Goal: Task Accomplishment & Management: Manage account settings

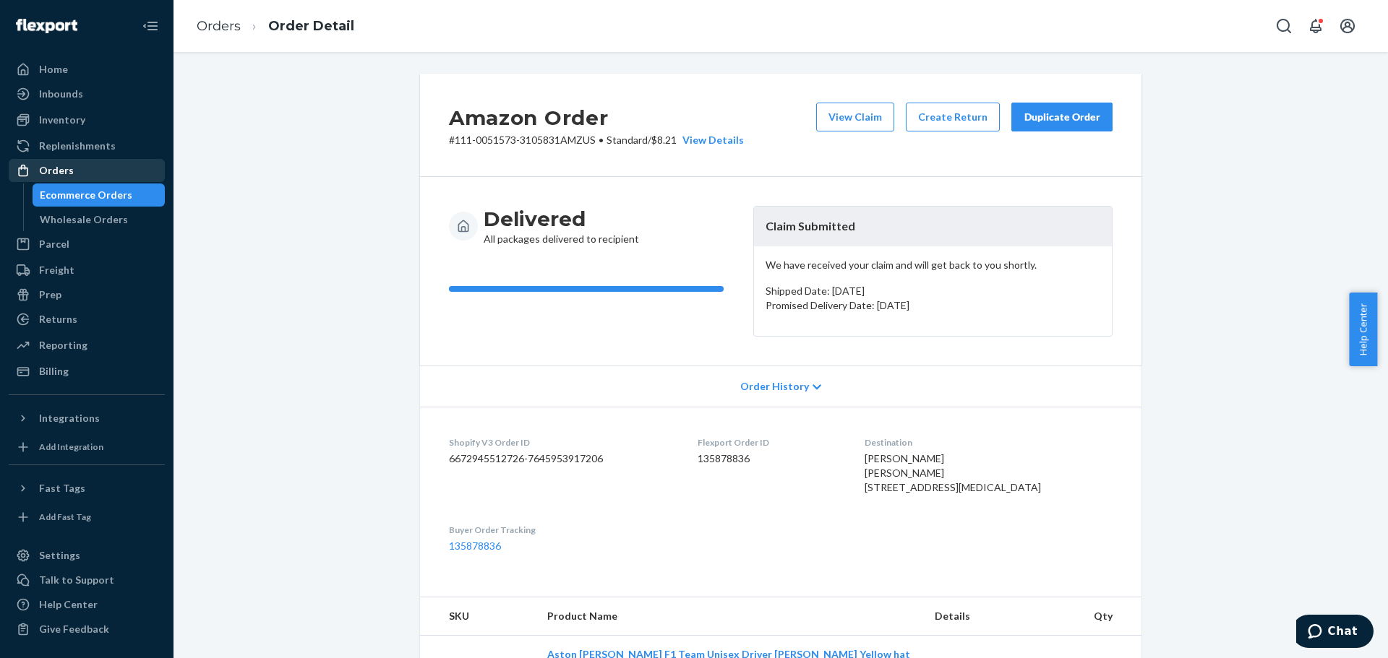
click at [103, 169] on div "Orders" at bounding box center [86, 170] width 153 height 20
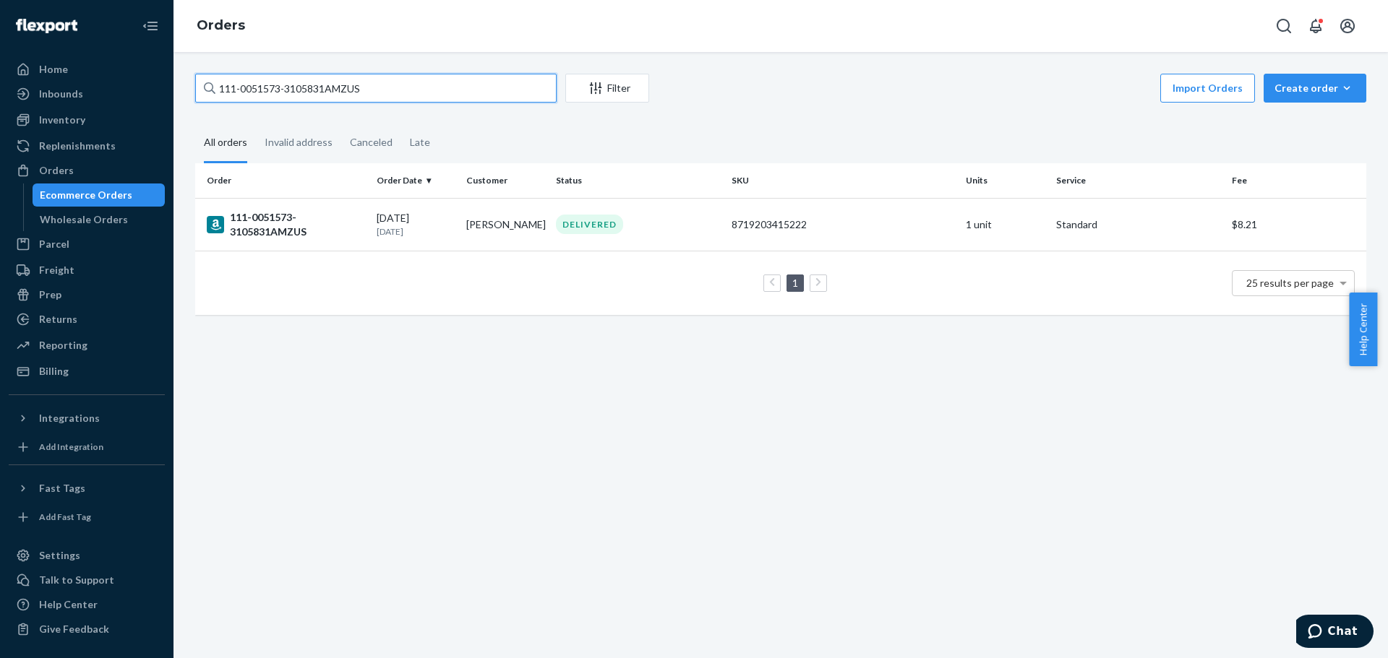
drag, startPoint x: 405, startPoint y: 93, endPoint x: 212, endPoint y: 91, distance: 193.0
click at [212, 91] on div "111-0051573-3105831AMZUS" at bounding box center [375, 88] width 361 height 29
paste input "EBAY27-13143-90872"
type input "EBAY27-13143-90872"
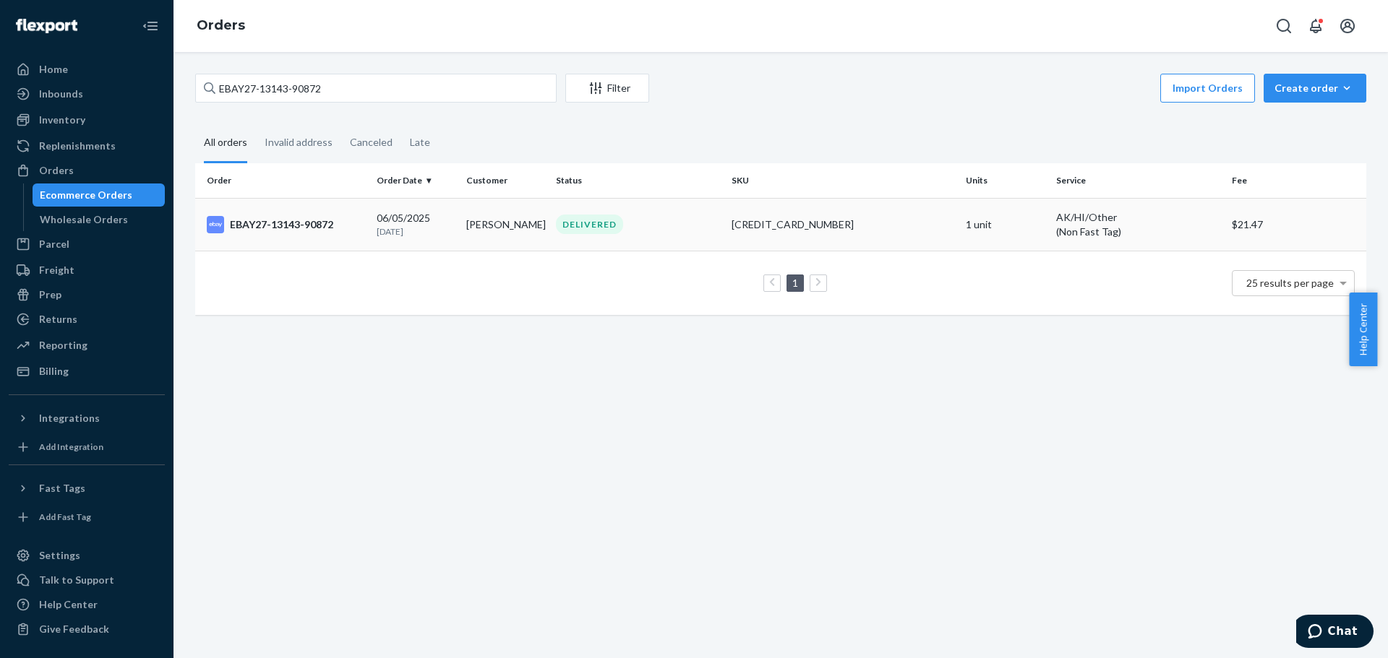
click at [303, 216] on div "EBAY27-13143-90872" at bounding box center [286, 224] width 158 height 17
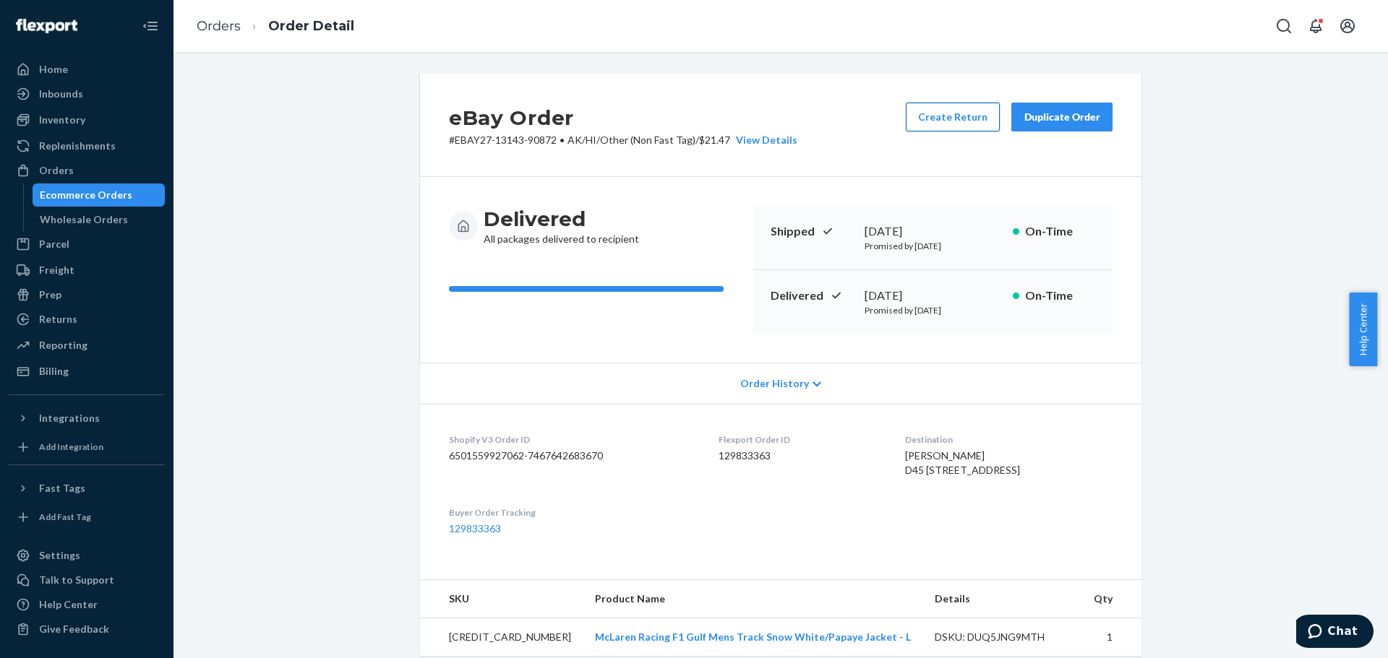
click at [963, 119] on button "Create Return" at bounding box center [953, 117] width 94 height 29
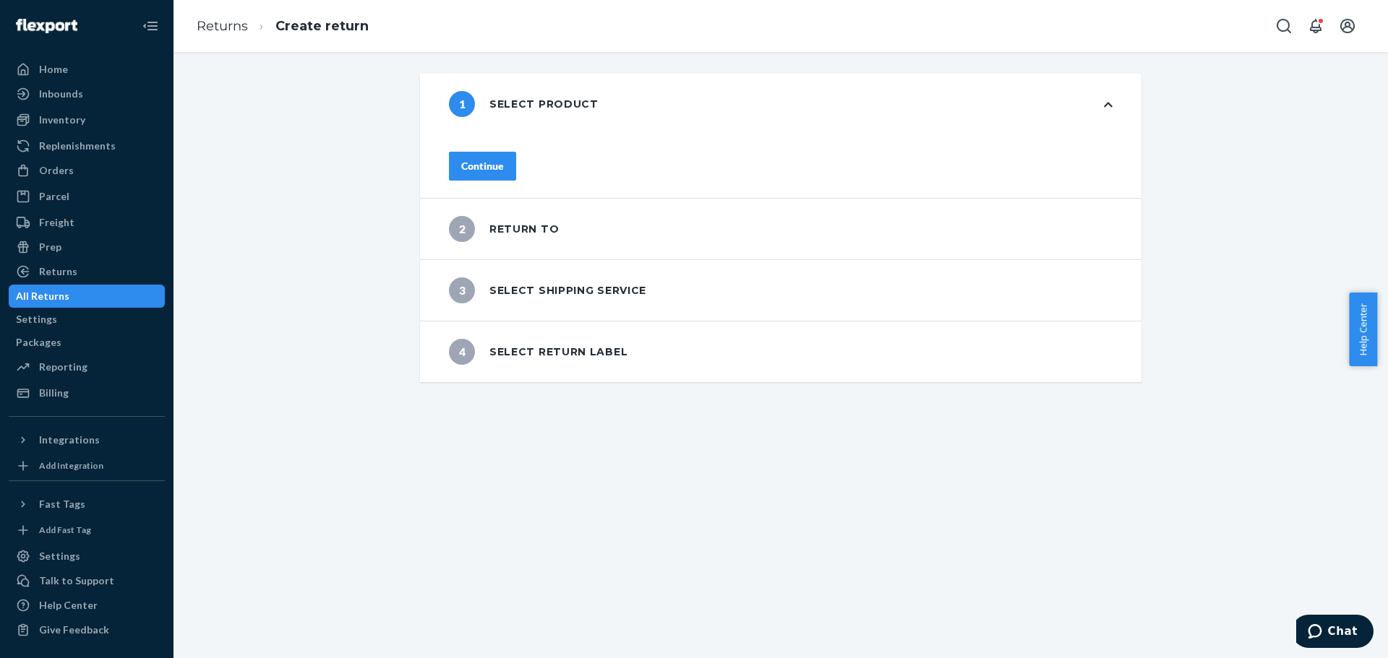
click at [504, 163] on div "Continue" at bounding box center [482, 166] width 43 height 14
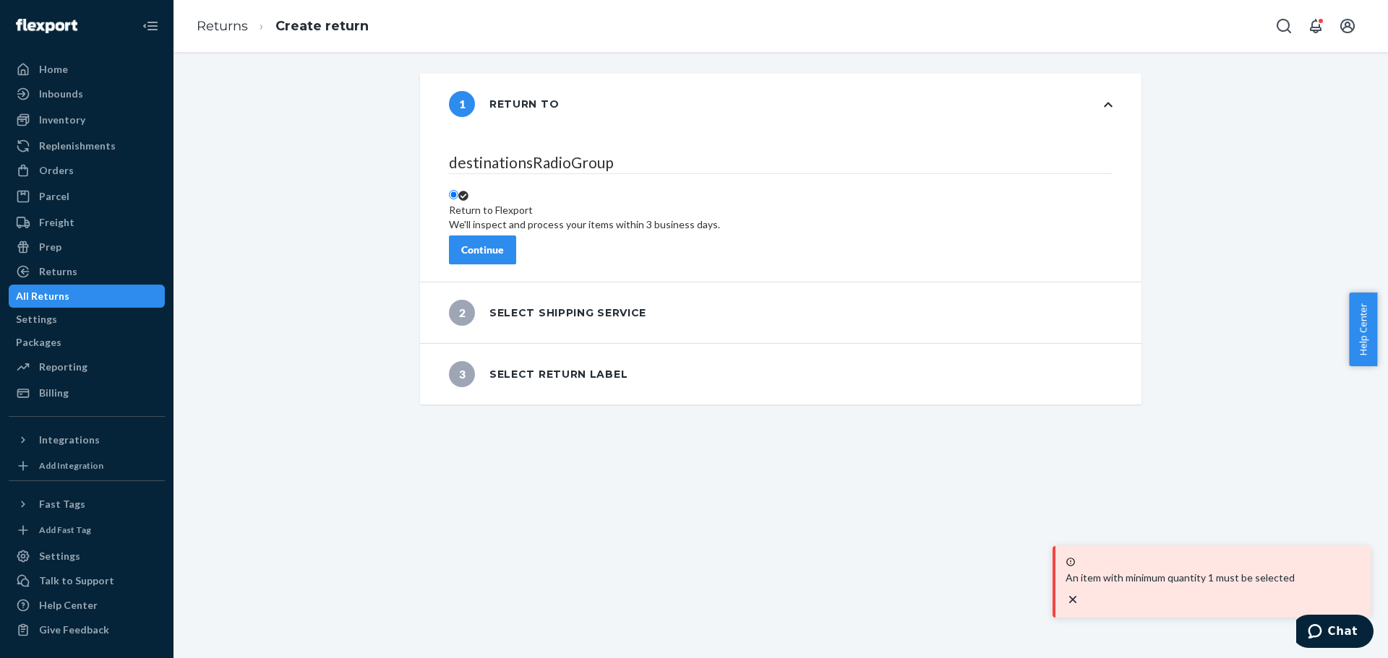
click at [504, 244] on div "Continue" at bounding box center [482, 250] width 43 height 14
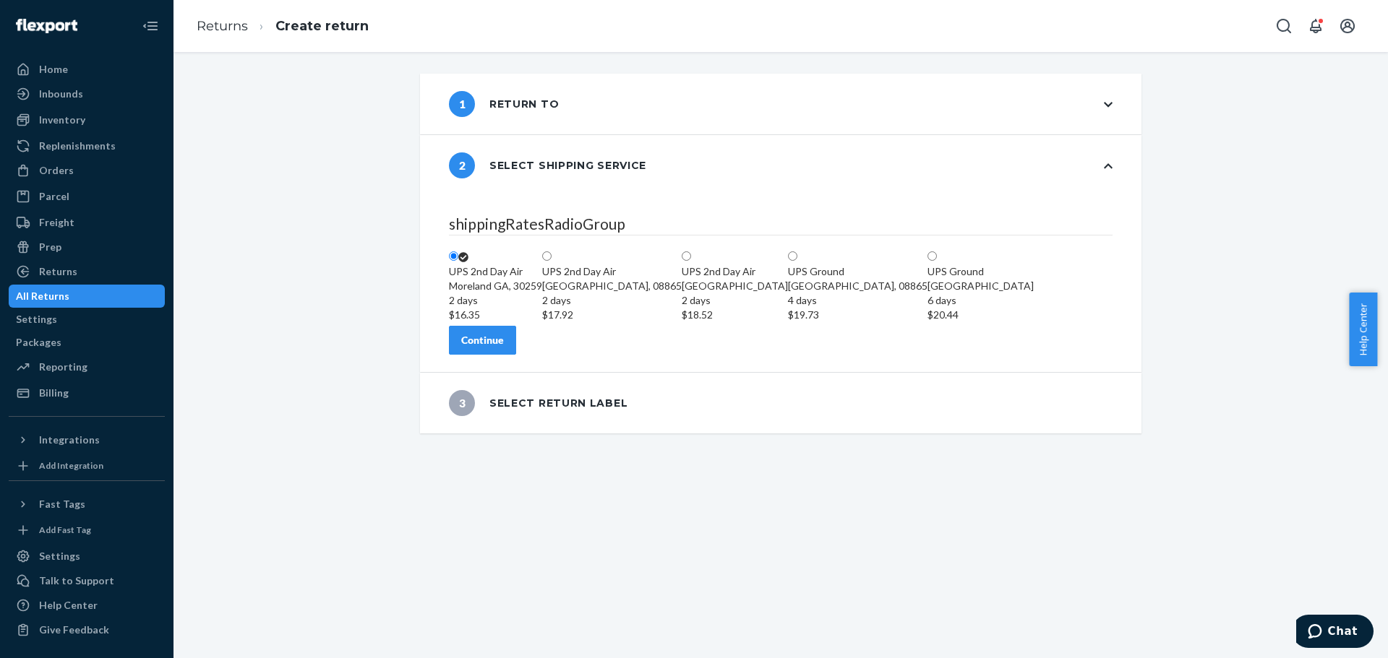
click at [516, 355] on button "Continue" at bounding box center [482, 340] width 67 height 29
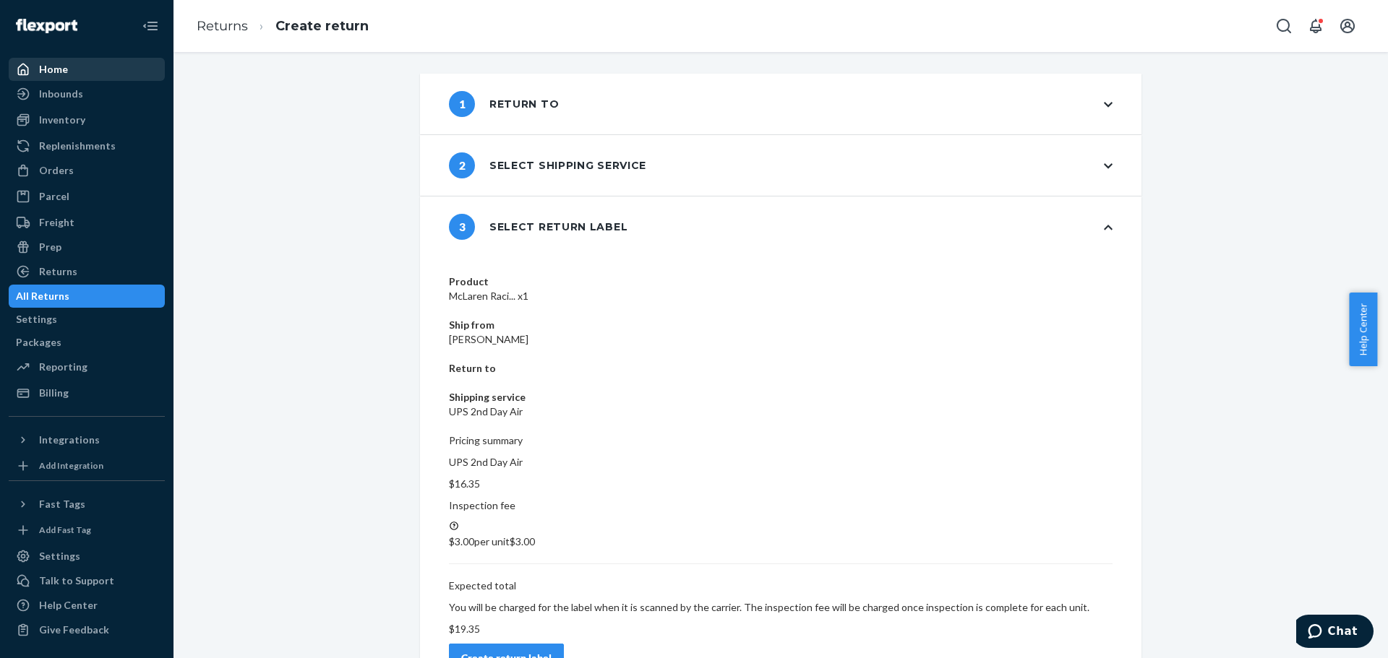
click at [69, 69] on div "Home" at bounding box center [86, 69] width 153 height 20
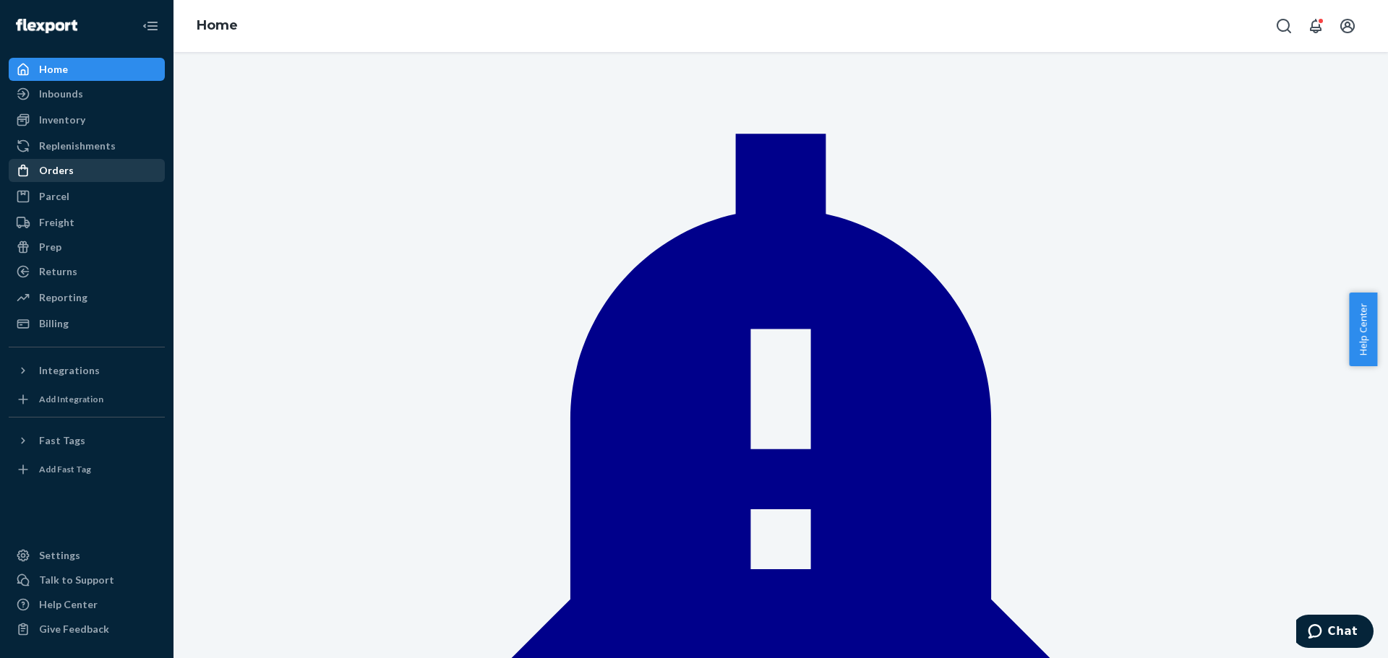
click at [107, 170] on div "Orders" at bounding box center [86, 170] width 153 height 20
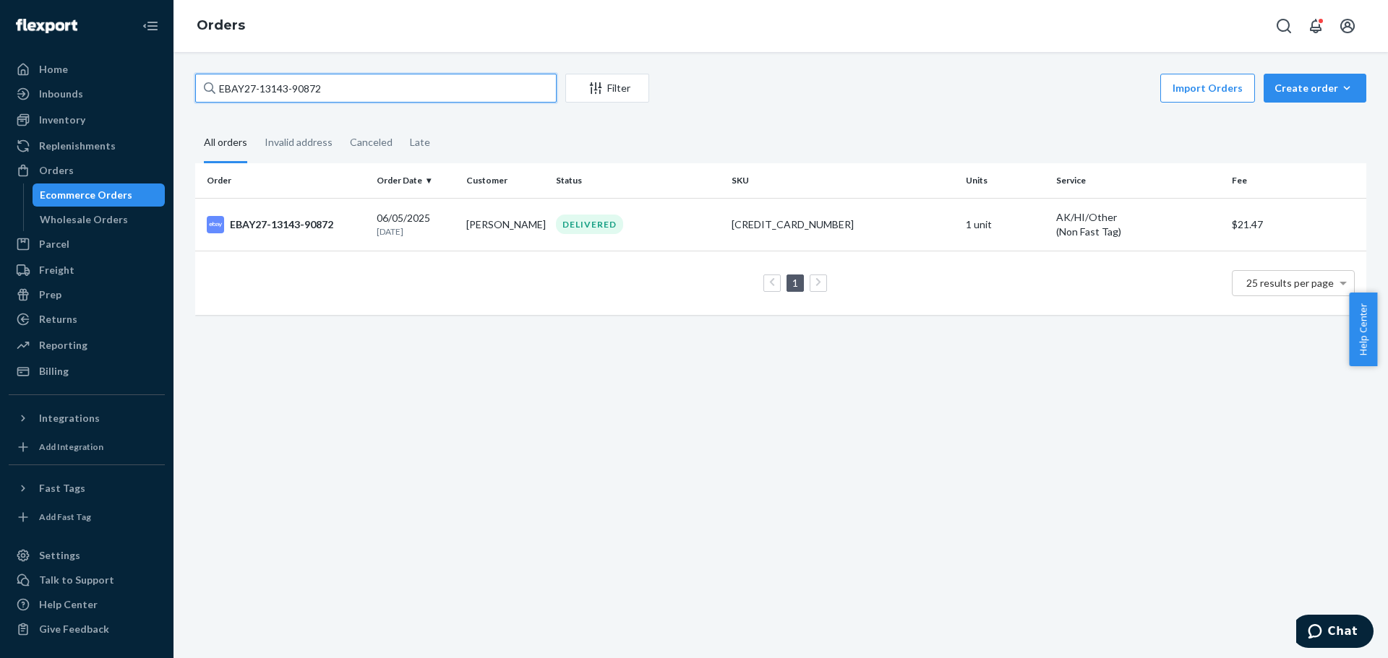
paste input "#32666"
drag, startPoint x: 397, startPoint y: 90, endPoint x: 186, endPoint y: 91, distance: 211.7
click at [185, 91] on div "#32666 Filter Import Orders Create order Ecommerce order Removal order All orde…" at bounding box center [780, 202] width 1192 height 256
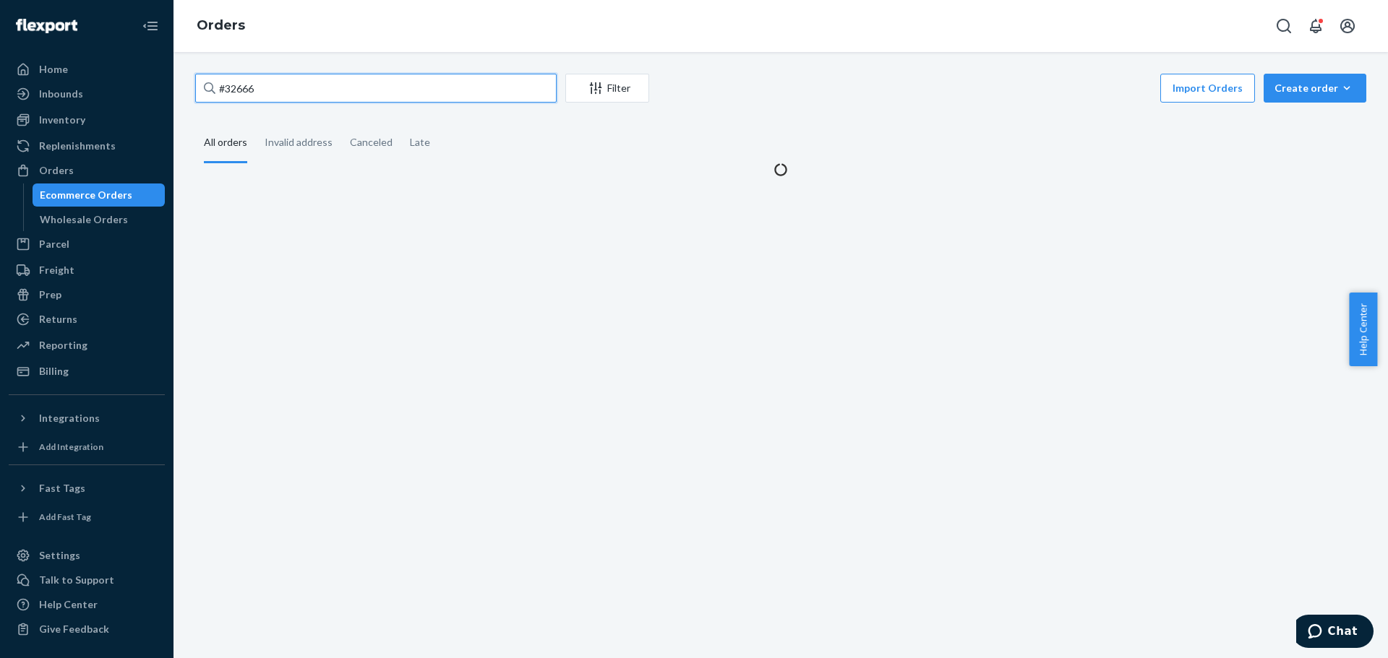
type input "#32666"
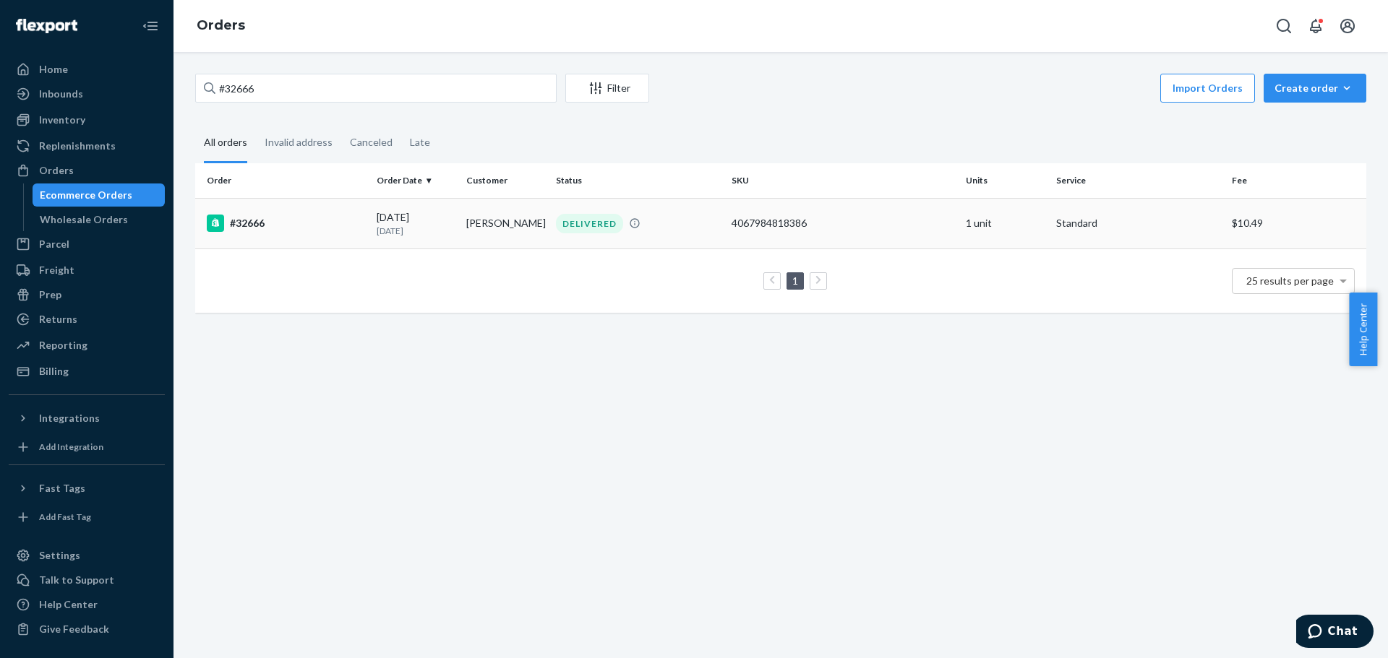
click at [244, 224] on div "#32666" at bounding box center [286, 223] width 158 height 17
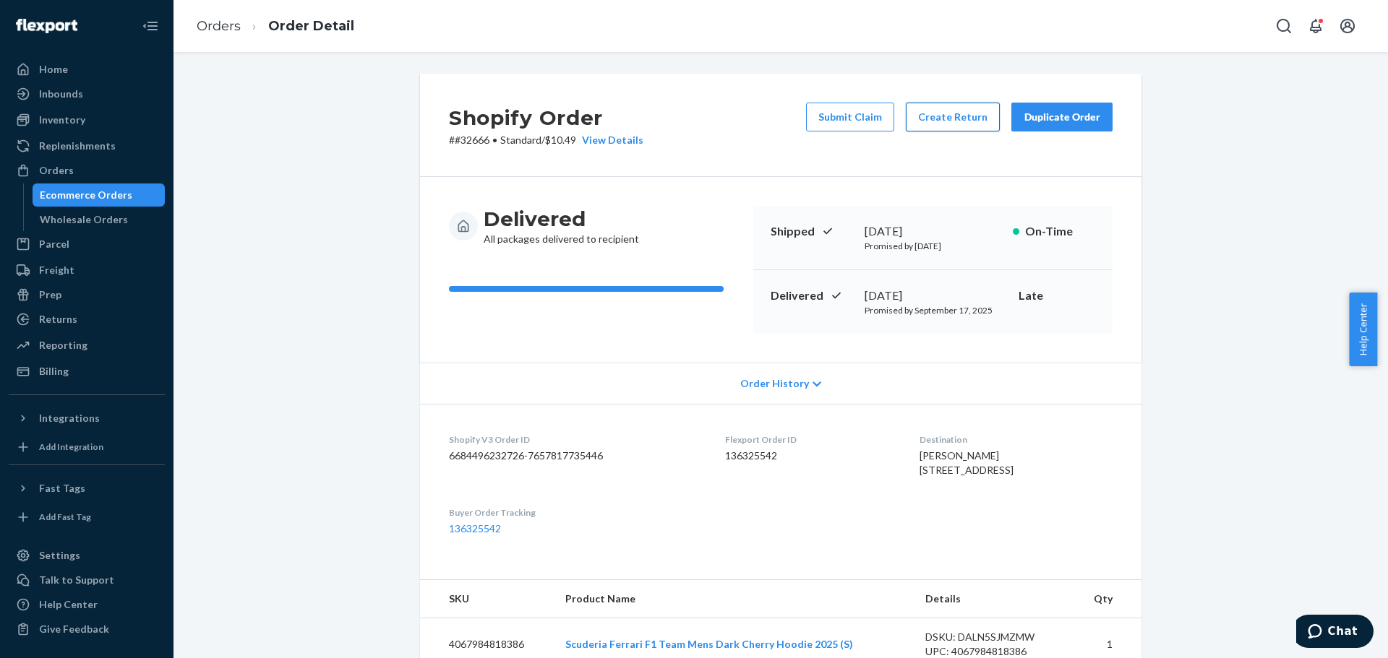
click at [948, 124] on button "Create Return" at bounding box center [953, 117] width 94 height 29
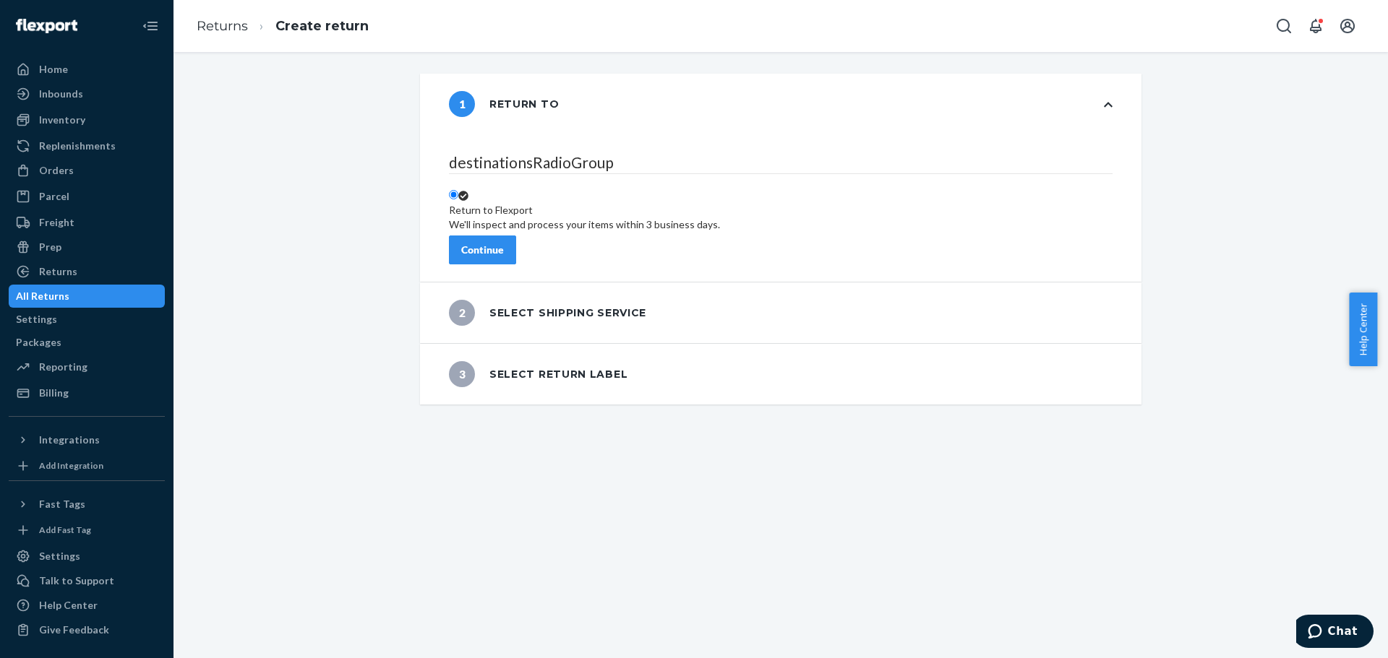
click at [504, 243] on div "Continue" at bounding box center [482, 250] width 43 height 14
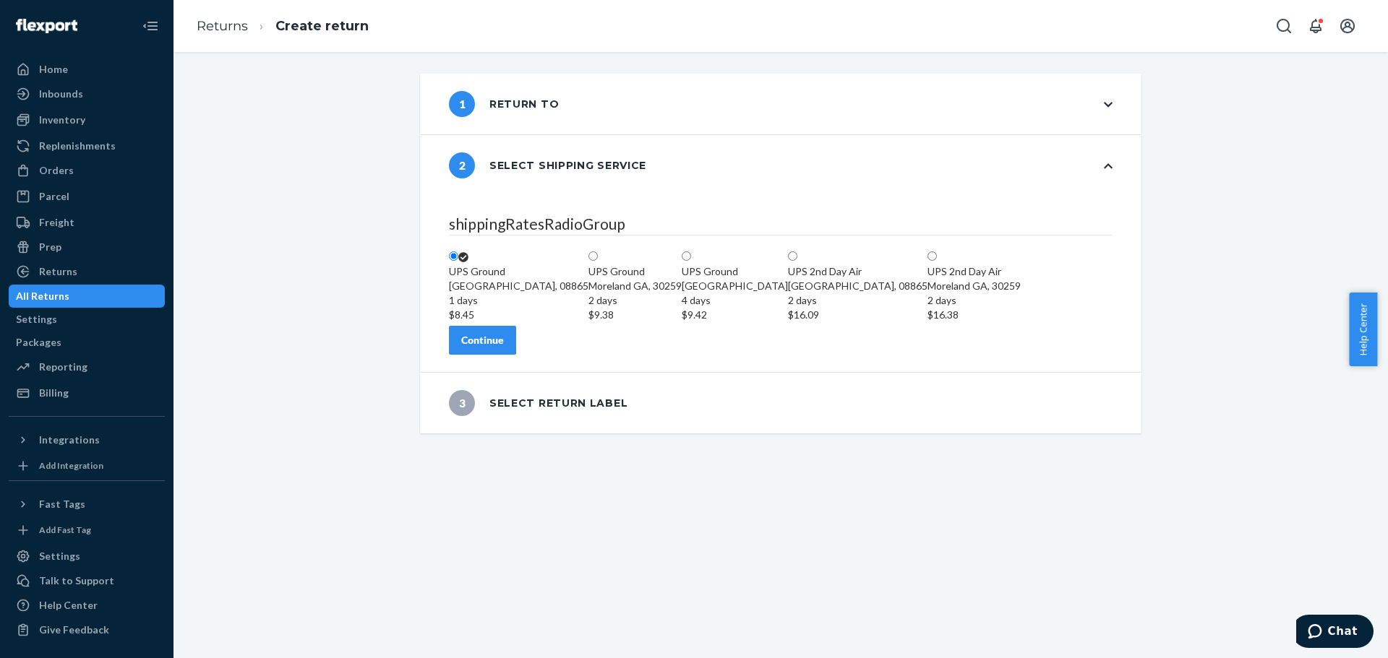
click at [681, 308] on div "$9.38" at bounding box center [634, 315] width 93 height 14
click at [598, 261] on input "UPS [GEOGRAPHIC_DATA][PERSON_NAME] 2 days $9.38" at bounding box center [592, 255] width 9 height 9
radio input "true"
click at [504, 348] on div "Continue" at bounding box center [482, 340] width 43 height 14
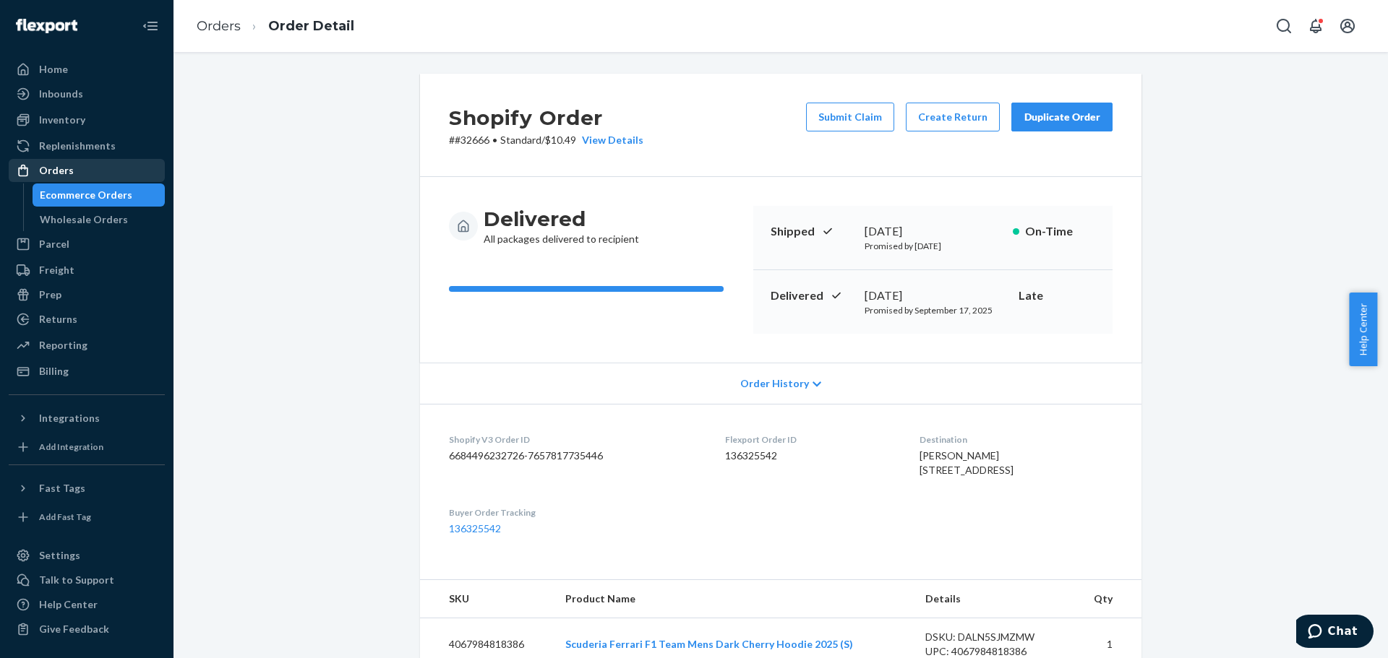
click at [73, 174] on div "Orders" at bounding box center [86, 170] width 153 height 20
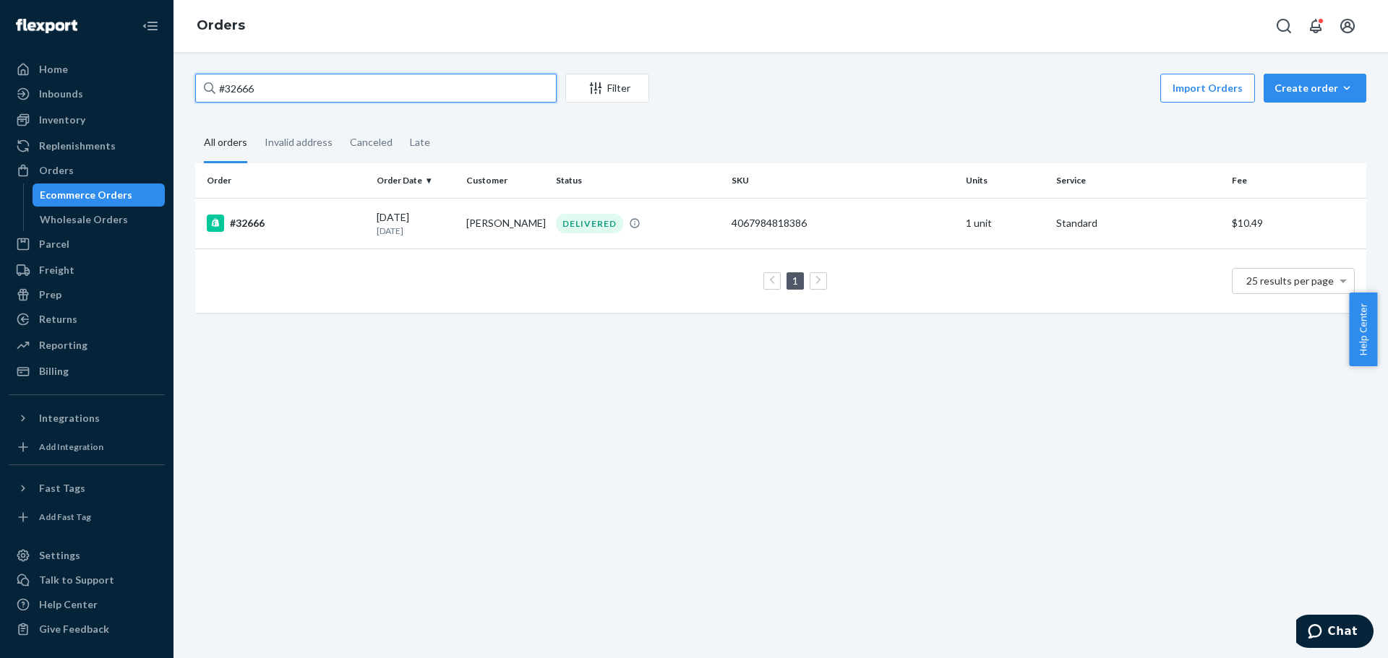
click at [291, 95] on input "#32666" at bounding box center [375, 88] width 361 height 29
drag, startPoint x: 279, startPoint y: 81, endPoint x: 173, endPoint y: 93, distance: 106.1
click at [173, 93] on div "#32666 Filter Import Orders Create order Ecommerce order Removal order All orde…" at bounding box center [780, 355] width 1214 height 606
click at [264, 217] on div "#32666" at bounding box center [286, 223] width 158 height 17
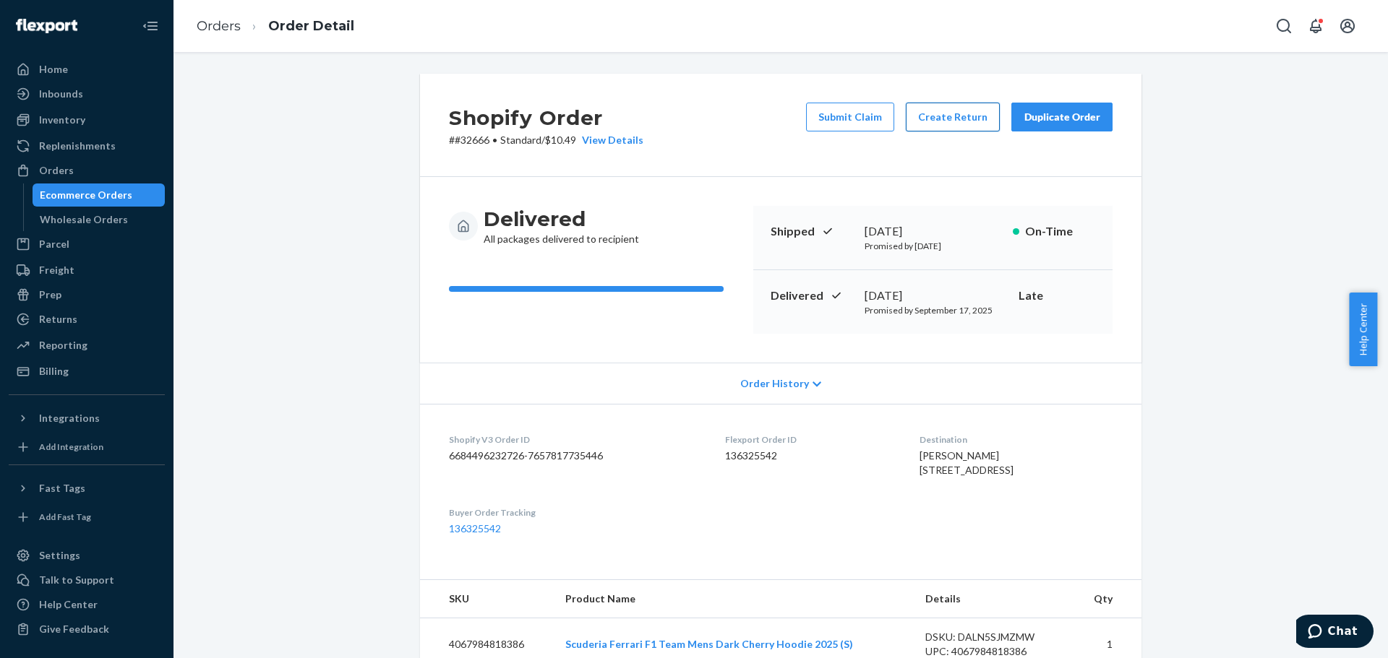
click at [963, 124] on button "Create Return" at bounding box center [953, 117] width 94 height 29
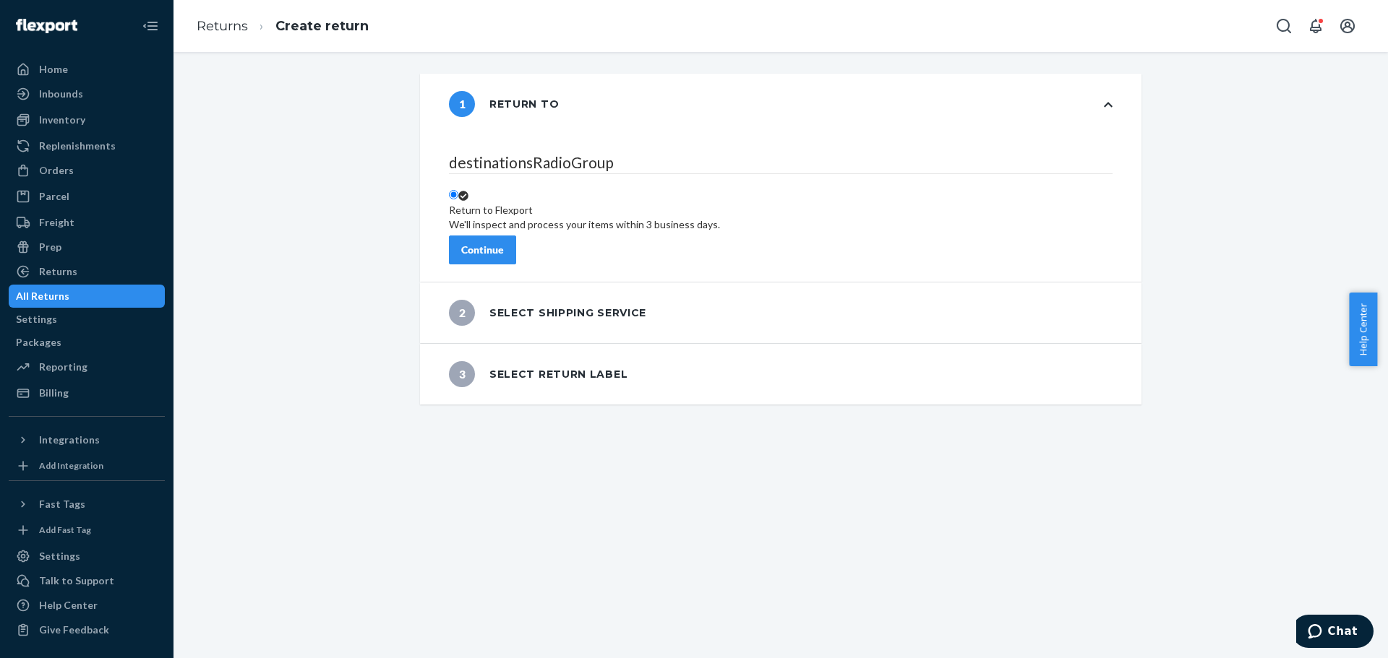
click at [504, 243] on div "Continue" at bounding box center [482, 250] width 43 height 14
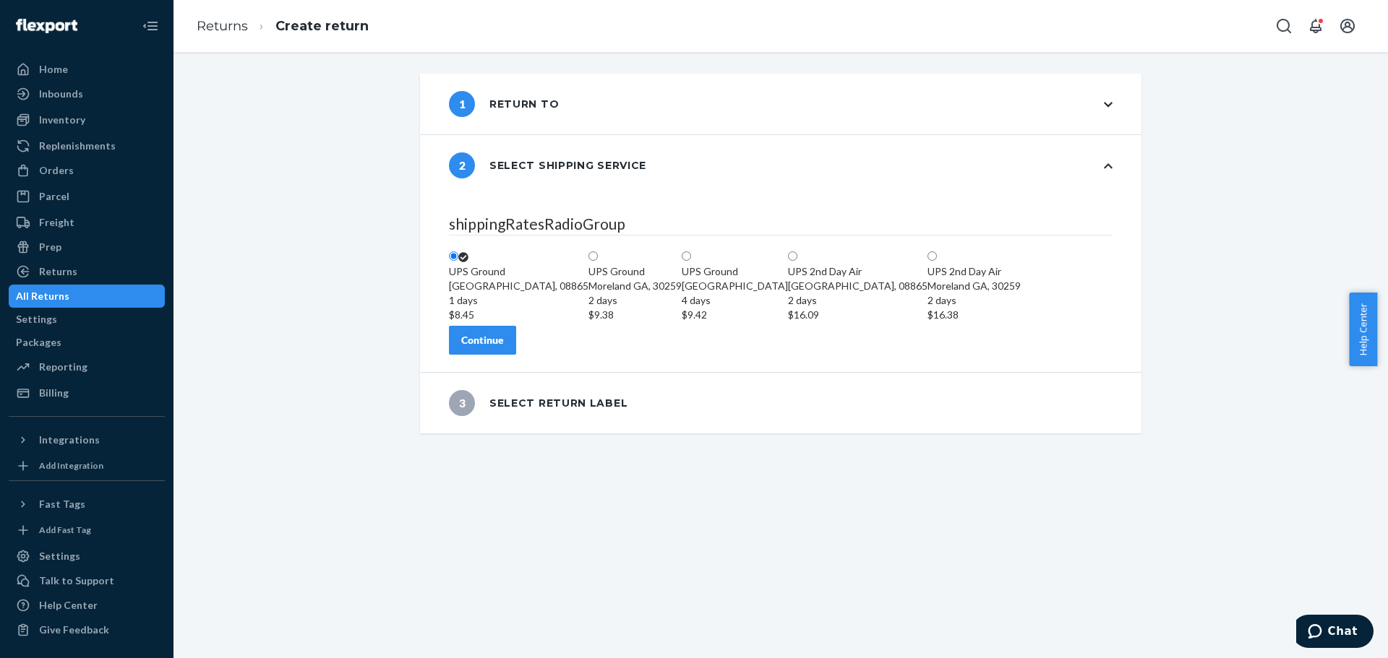
click at [681, 308] on div "$9.38" at bounding box center [634, 315] width 93 height 14
click at [598, 261] on input "UPS [GEOGRAPHIC_DATA][PERSON_NAME] 2 days $9.38" at bounding box center [592, 255] width 9 height 9
radio input "true"
click at [516, 355] on button "Continue" at bounding box center [482, 340] width 67 height 29
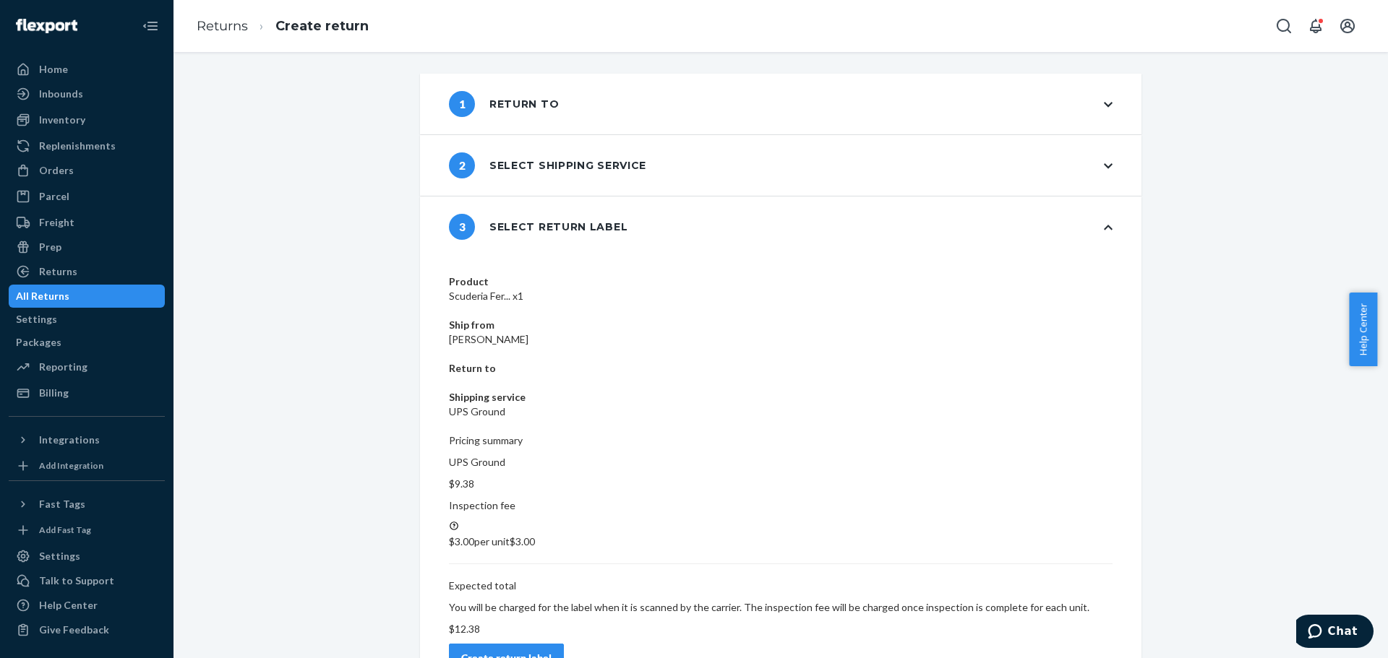
click at [551, 651] on div "Create return label" at bounding box center [506, 658] width 90 height 14
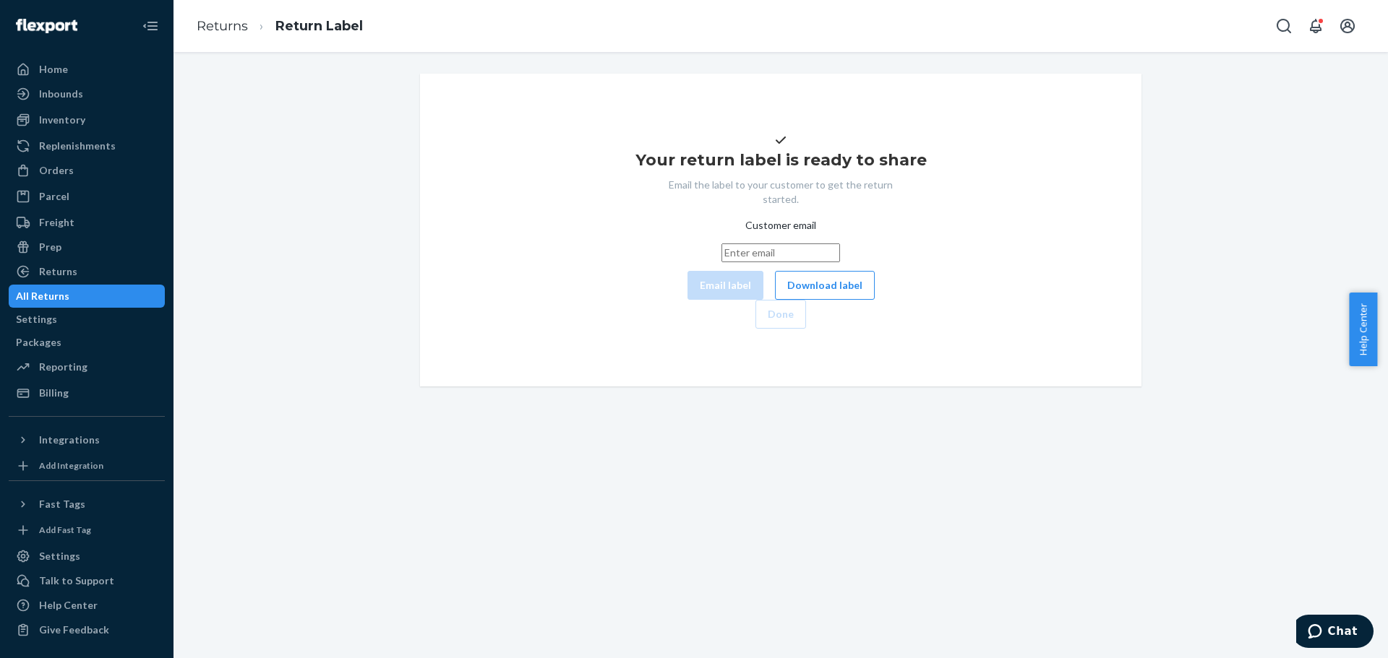
click at [721, 262] on input "Customer email" at bounding box center [780, 253] width 119 height 19
click at [804, 238] on div "Customer email" at bounding box center [780, 228] width 187 height 20
click at [804, 262] on input "Customer email" at bounding box center [780, 253] width 119 height 19
click at [795, 262] on input "Customer email" at bounding box center [780, 253] width 119 height 19
paste input "[EMAIL_ADDRESS][DOMAIN_NAME]"
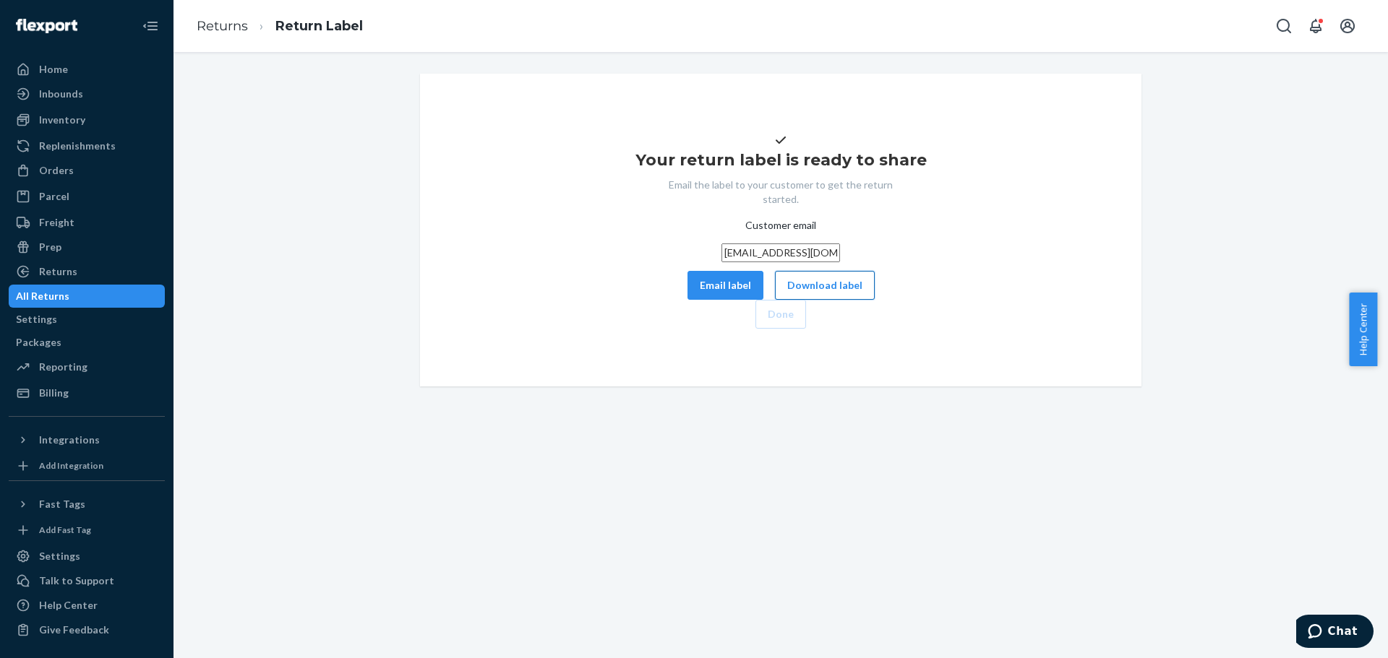
type input "[EMAIL_ADDRESS][DOMAIN_NAME]"
click at [775, 300] on button "Download label" at bounding box center [825, 285] width 100 height 29
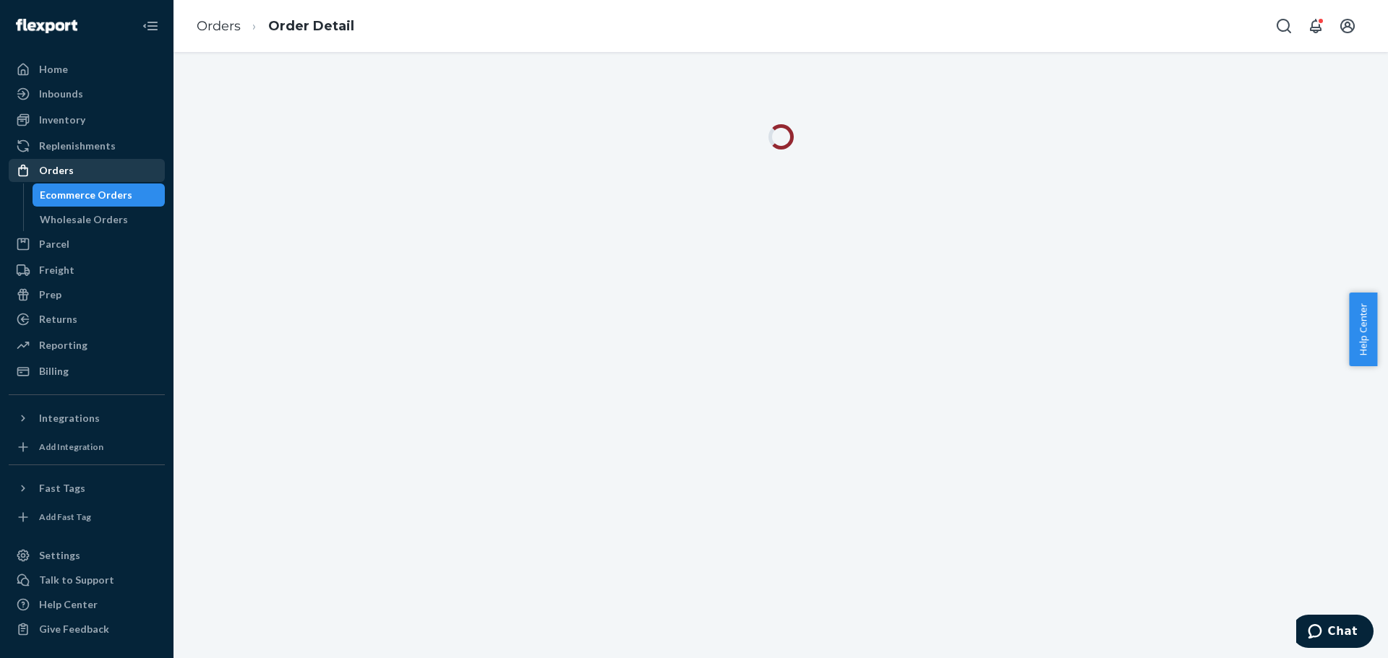
click at [94, 164] on div "Orders" at bounding box center [86, 170] width 153 height 20
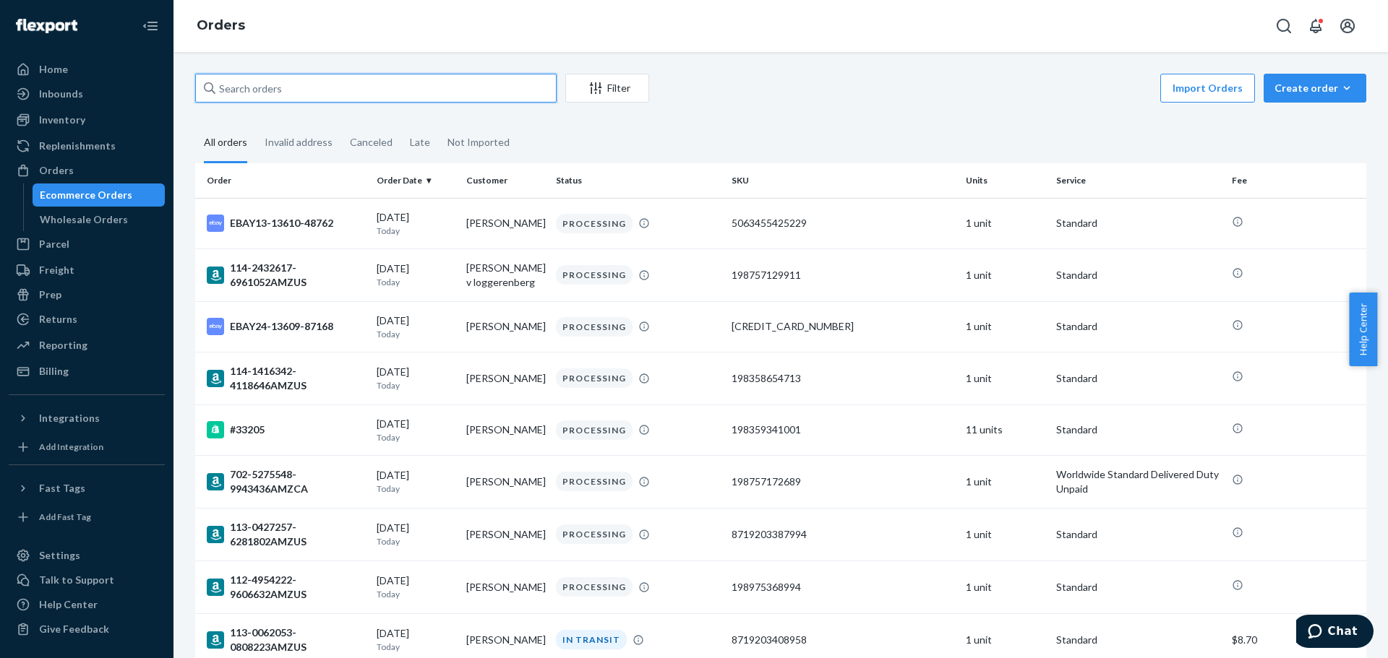
click at [371, 85] on input "text" at bounding box center [375, 88] width 361 height 29
paste input "#32666"
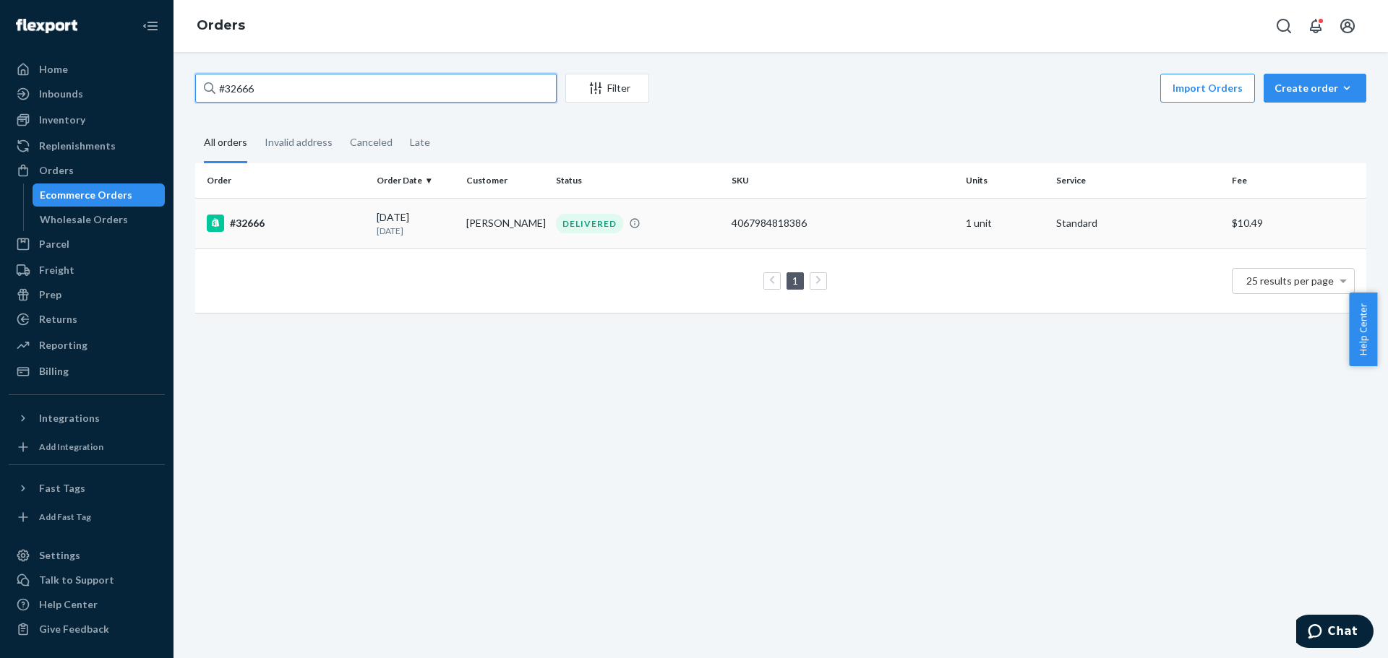
type input "#32666"
click at [460, 228] on td "[PERSON_NAME]" at bounding box center [505, 223] width 90 height 51
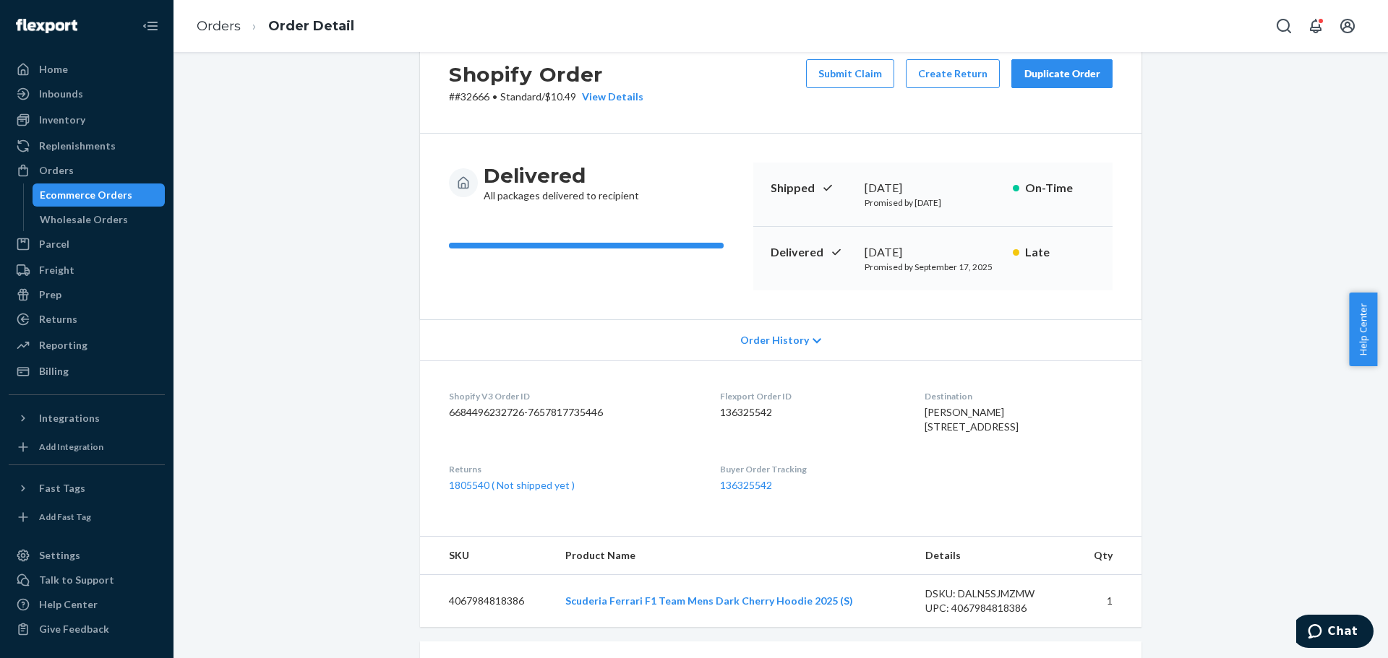
scroll to position [20, 0]
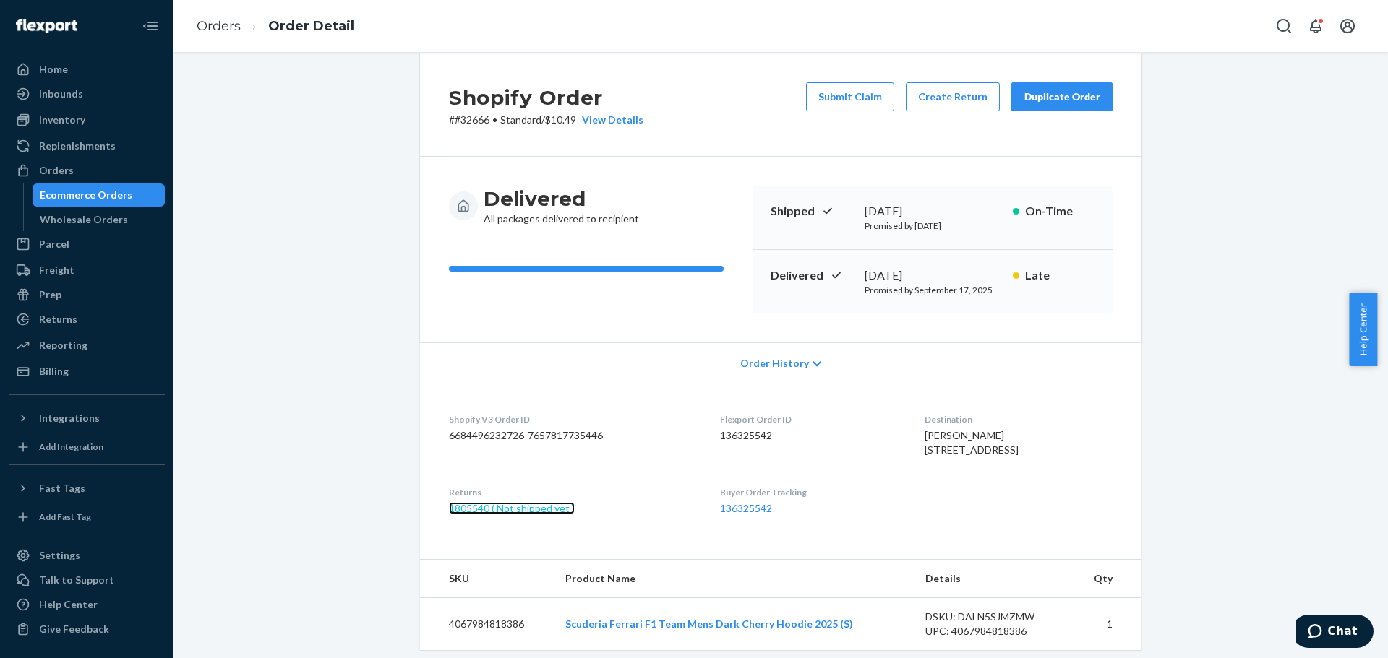
click at [551, 515] on link "1805540 ( Not shipped yet )" at bounding box center [512, 508] width 126 height 12
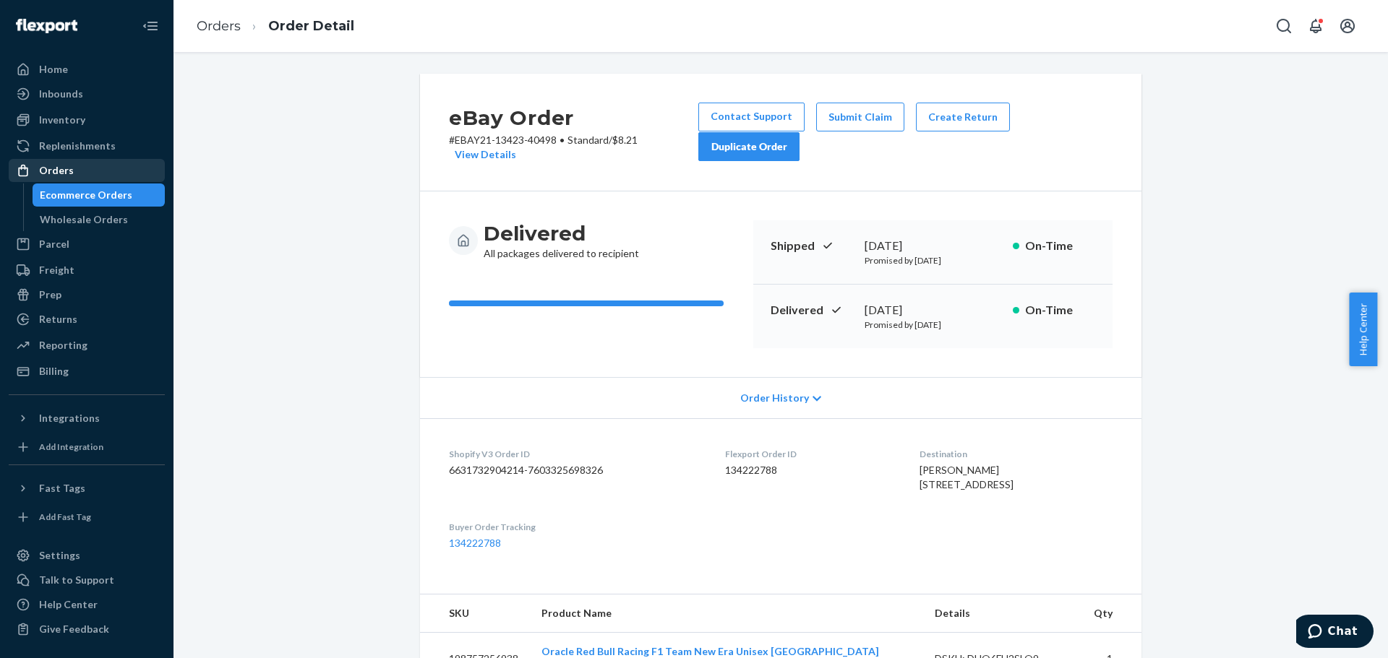
click at [93, 178] on div "Orders" at bounding box center [86, 170] width 153 height 20
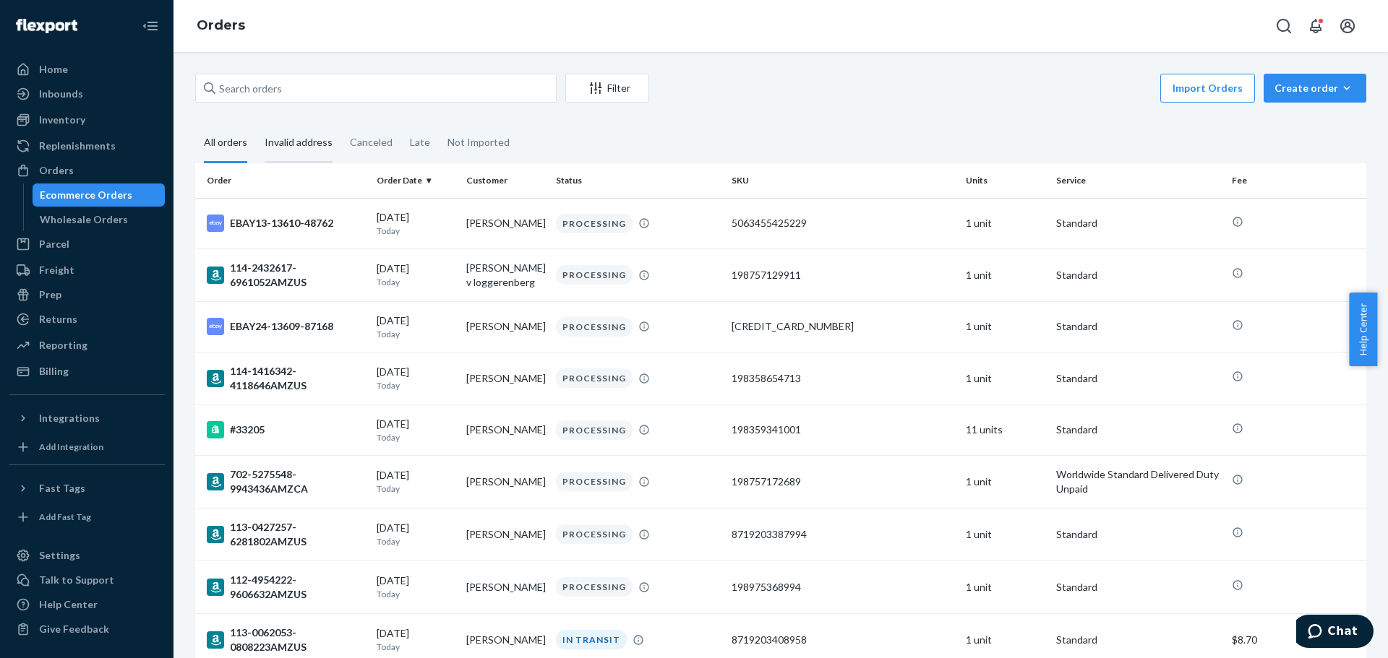
click at [299, 150] on div "Invalid address" at bounding box center [298, 144] width 68 height 40
click at [256, 124] on input "Invalid address" at bounding box center [256, 124] width 0 height 0
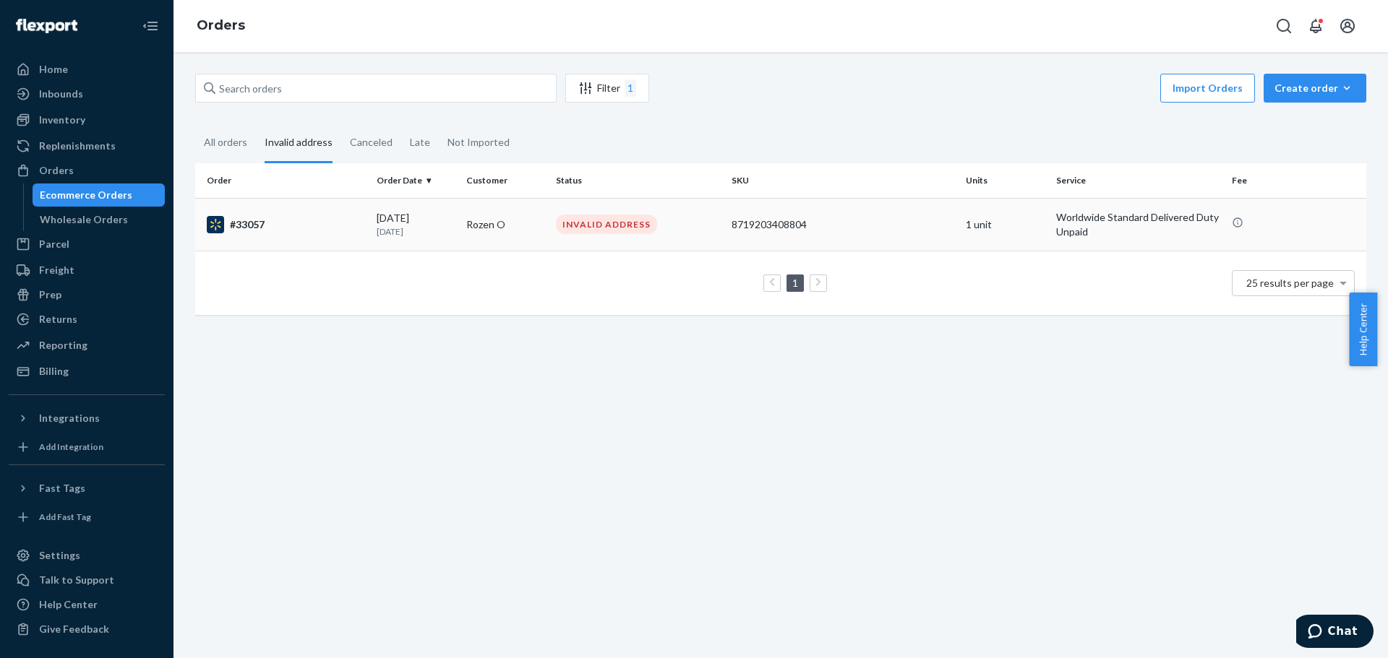
click at [262, 226] on div "#33057" at bounding box center [286, 224] width 158 height 17
